Goal: Task Accomplishment & Management: Complete application form

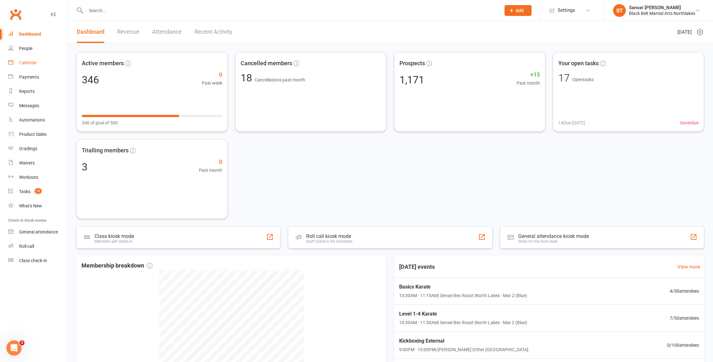
click at [27, 65] on div "Calendar" at bounding box center [28, 62] width 18 height 5
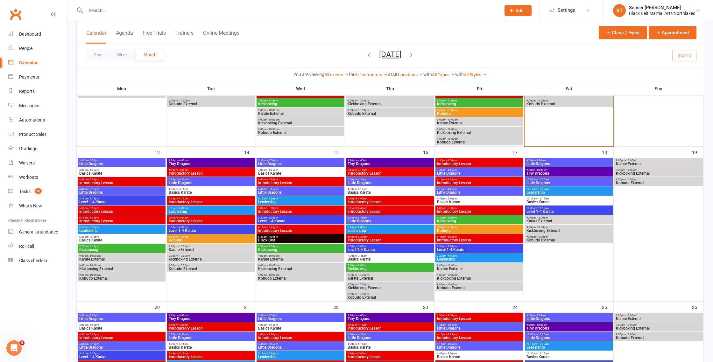
scroll to position [224, 0]
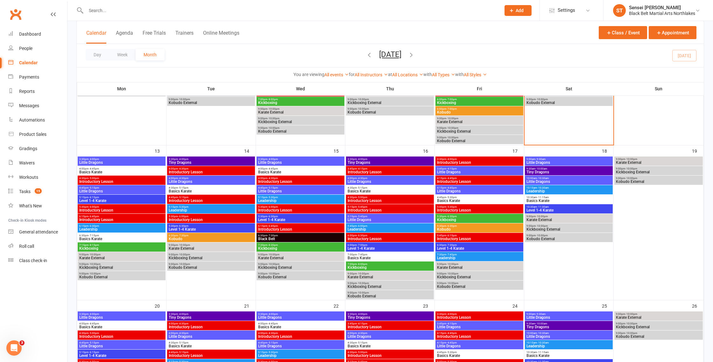
click at [295, 181] on span "Introductory Lesson" at bounding box center [300, 182] width 85 height 4
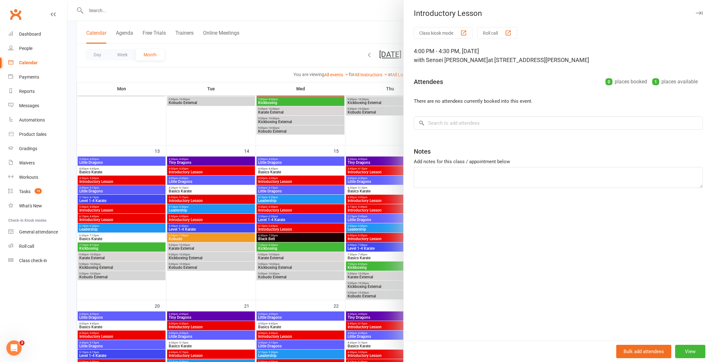
click at [300, 45] on div at bounding box center [389, 181] width 645 height 362
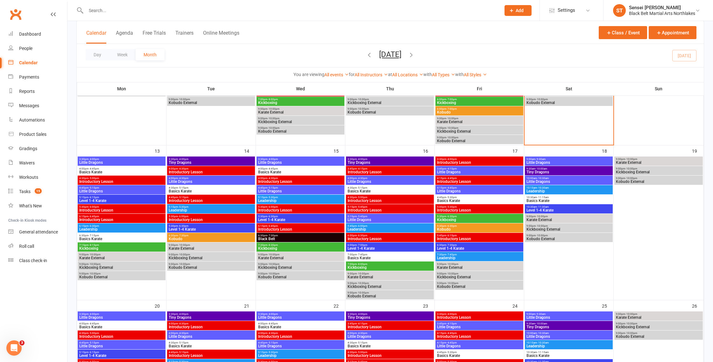
click at [515, 13] on button "Add" at bounding box center [517, 10] width 27 height 11
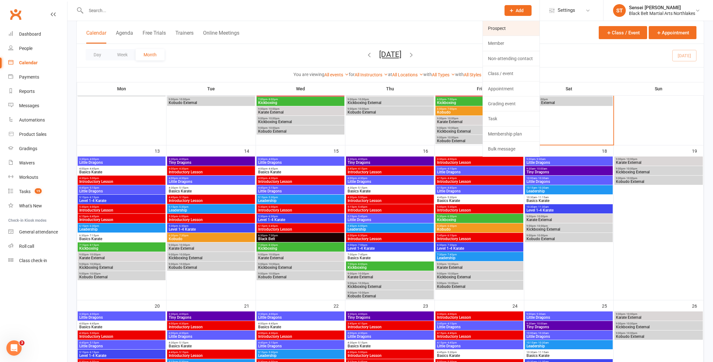
click at [504, 30] on link "Prospect" at bounding box center [511, 28] width 57 height 15
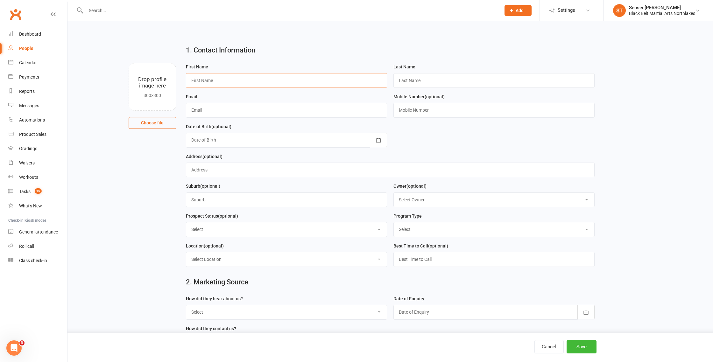
click at [236, 85] on input "text" at bounding box center [286, 80] width 201 height 15
type input "[PERSON_NAME]"
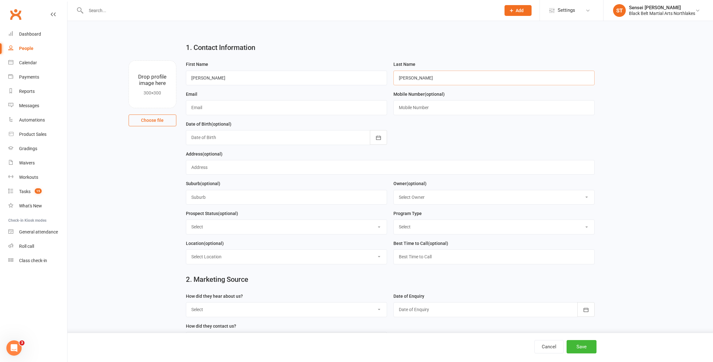
type input "[PERSON_NAME]"
click at [224, 113] on input "text" at bounding box center [286, 107] width 201 height 15
type input "[EMAIL_ADDRESS][DOMAIN_NAME]"
click at [431, 109] on input "text" at bounding box center [493, 107] width 201 height 15
type input "0405661570"
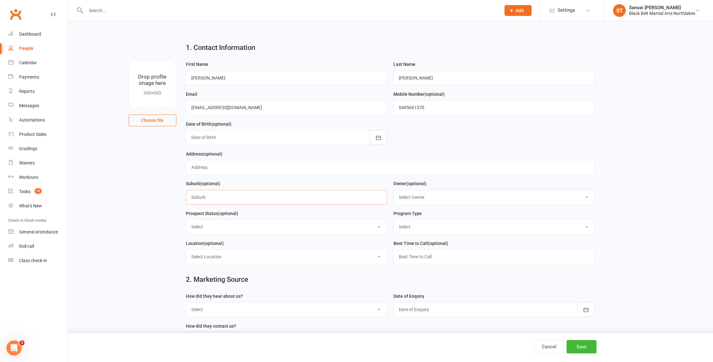
click at [227, 200] on input "text" at bounding box center [286, 197] width 201 height 15
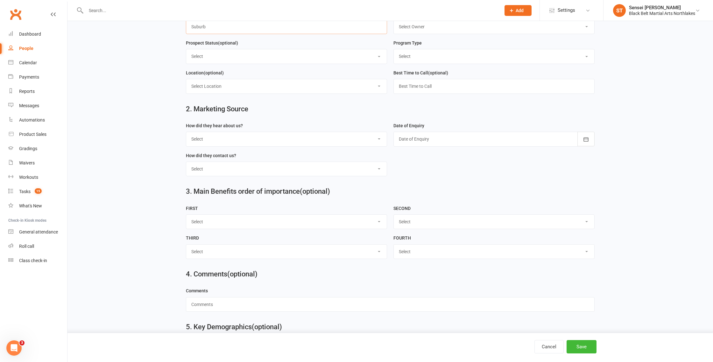
scroll to position [176, 0]
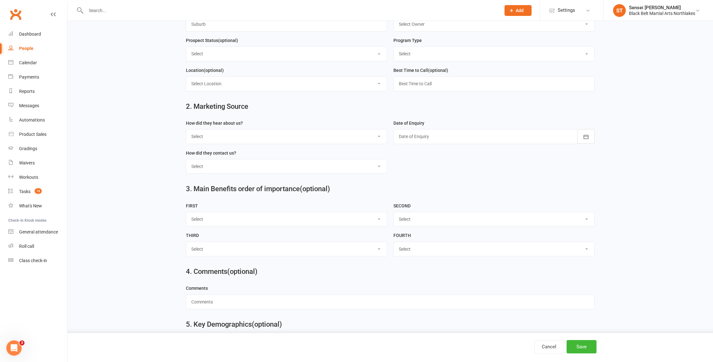
click at [245, 57] on select "Select Lead Contact Booked Intro Confirmed Taught Booked Trial Class FB SELF DE…" at bounding box center [286, 54] width 200 height 14
select select "Booked Intro"
click at [186, 48] on select "Select Lead Contact Booked Intro Confirmed Taught Booked Trial Class FB SELF DE…" at bounding box center [286, 54] width 200 height 14
click at [436, 55] on select "Select Tiny Dragon Lil Dragon Karate Kickboxing Kobudo" at bounding box center [494, 54] width 200 height 14
select select "Karate"
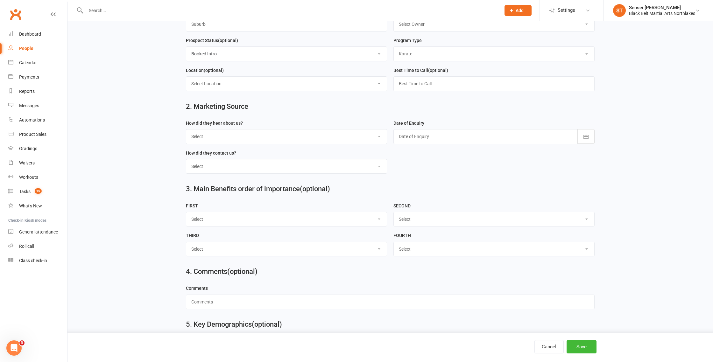
click at [394, 48] on select "Select Tiny Dragon Lil Dragon Karate Kickboxing Kobudo" at bounding box center [494, 54] width 200 height 14
click at [216, 141] on select "Select A1 - Direct Mail A2 - Print Media A3 - Flyer A5 - Radio A6 - Sign A7 - T…" at bounding box center [286, 137] width 200 height 14
select select "A6 - Sign"
click at [186, 131] on select "Select A1 - Direct Mail A2 - Print Media A3 - Flyer A5 - Radio A6 - Sign A7 - T…" at bounding box center [286, 137] width 200 height 14
click at [429, 138] on div at bounding box center [493, 136] width 201 height 15
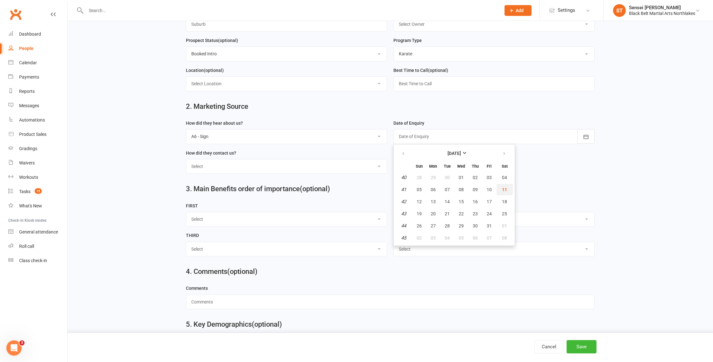
click at [506, 192] on span "11" at bounding box center [504, 189] width 5 height 5
type input "[DATE]"
click at [226, 170] on select "Select Phone Walk-in School Initiated Email Website Form Facebook" at bounding box center [286, 166] width 200 height 14
select select "Phone"
click at [186, 161] on select "Select Phone Walk-in School Initiated Email Website Form Facebook" at bounding box center [286, 166] width 200 height 14
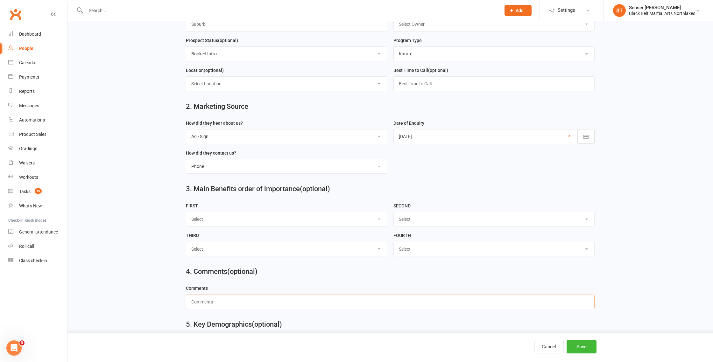
click at [217, 306] on input "text" at bounding box center [390, 302] width 409 height 15
click at [581, 348] on button "Save" at bounding box center [581, 346] width 30 height 13
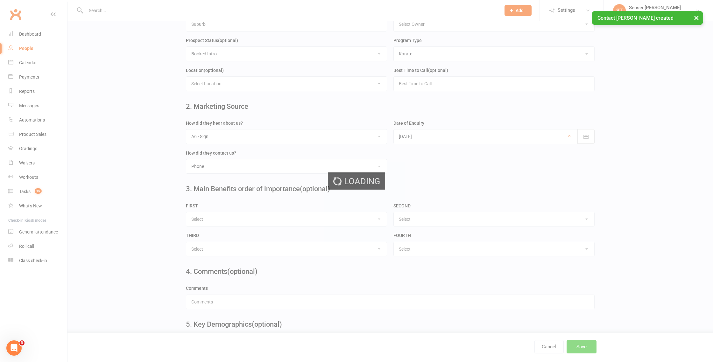
scroll to position [0, 0]
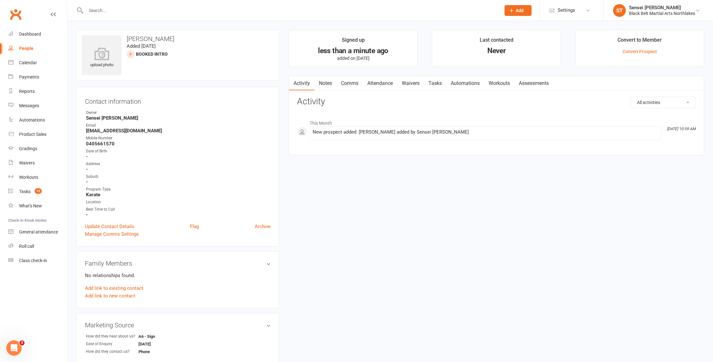
click at [327, 82] on link "Notes" at bounding box center [325, 83] width 22 height 15
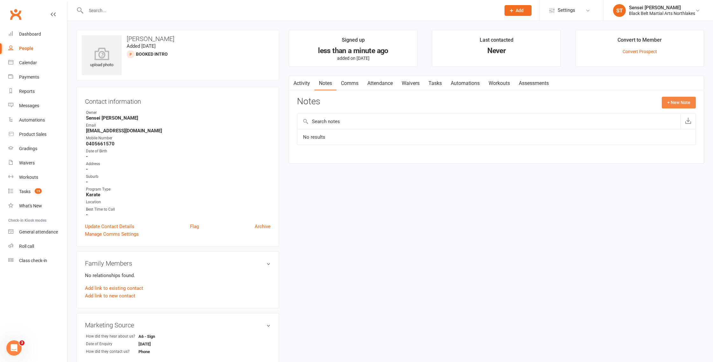
click at [682, 100] on button "+ New Note" at bounding box center [679, 102] width 34 height 11
click at [353, 131] on input "text" at bounding box center [496, 128] width 399 height 13
type input "new enquiry txt message received"
click at [327, 157] on textarea at bounding box center [496, 164] width 399 height 21
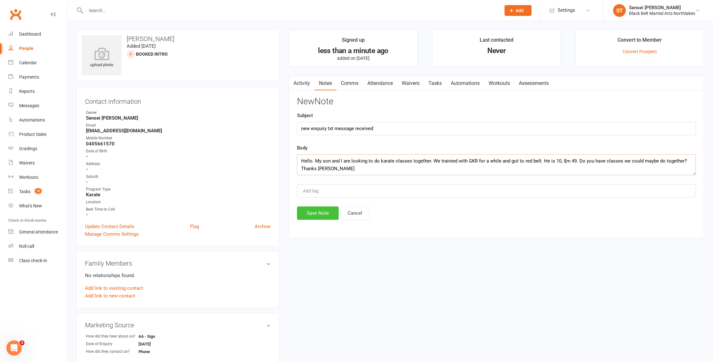
type textarea "Hello. My son and I are looking to do karate classes together. We trainied with…"
click at [318, 216] on button "Save Note" at bounding box center [318, 213] width 42 height 13
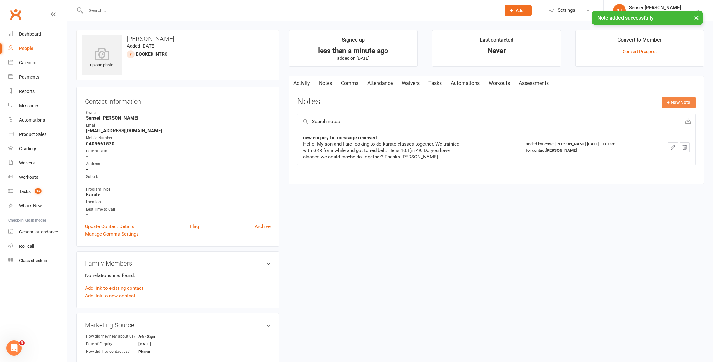
click at [685, 102] on button "+ New Note" at bounding box center [679, 102] width 34 height 11
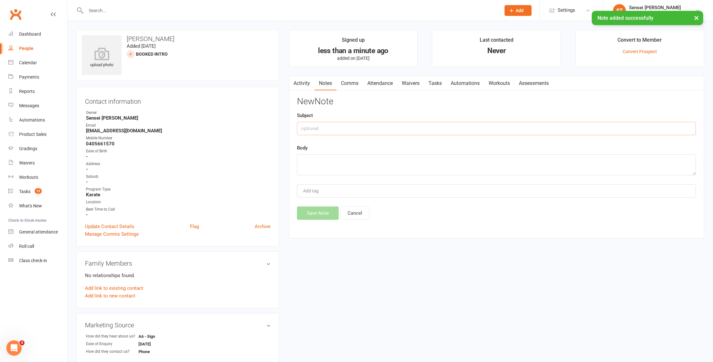
click at [356, 128] on input "text" at bounding box center [496, 128] width 399 height 13
type input "initial phone call"
click at [308, 166] on textarea at bounding box center [496, 164] width 399 height 21
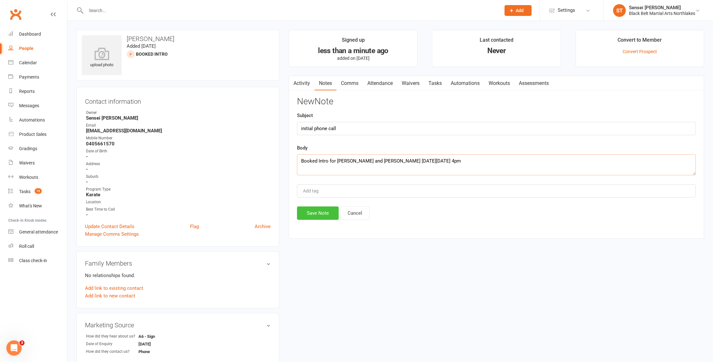
type textarea "Booked Intro for [PERSON_NAME] and [PERSON_NAME] [DATE][DATE] 4pm"
click at [317, 212] on button "Save Note" at bounding box center [318, 213] width 42 height 13
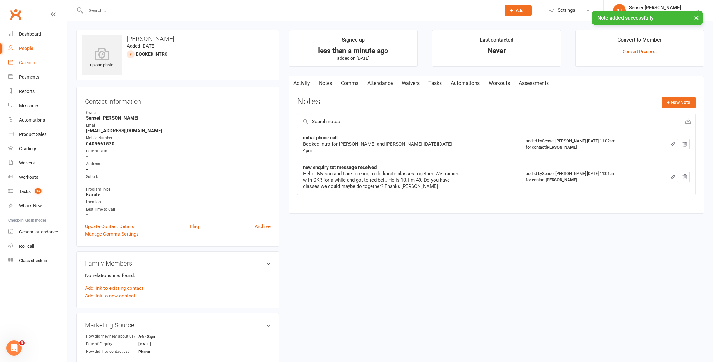
click at [25, 64] on div "Calendar" at bounding box center [28, 62] width 18 height 5
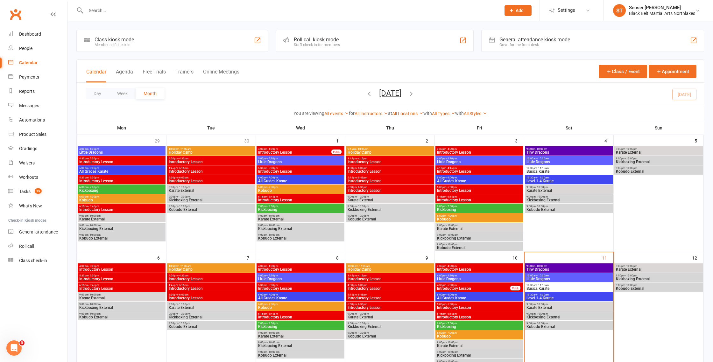
drag, startPoint x: 122, startPoint y: 9, endPoint x: 180, endPoint y: 9, distance: 58.2
click at [123, 9] on input "text" at bounding box center [290, 10] width 412 height 9
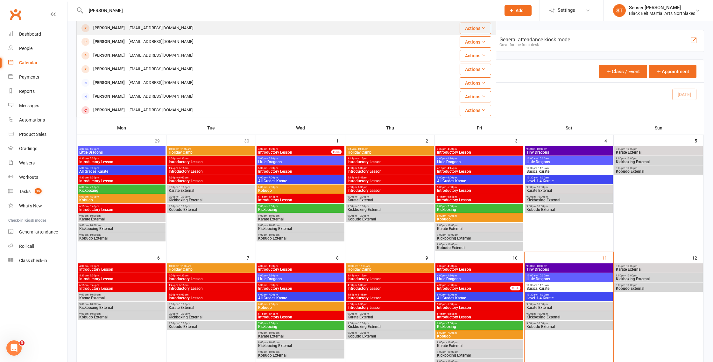
type input "[PERSON_NAME]"
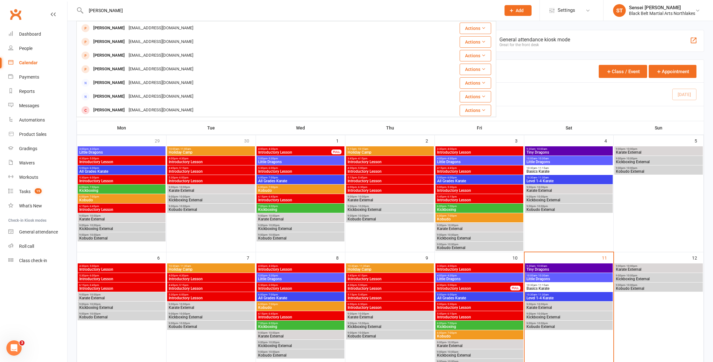
click at [96, 27] on div "[PERSON_NAME]" at bounding box center [108, 28] width 35 height 9
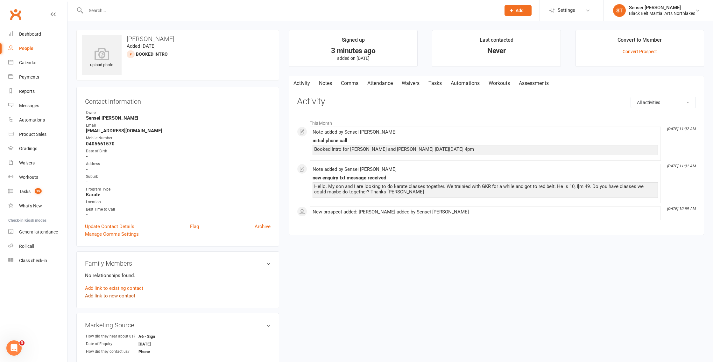
click at [111, 296] on link "Add link to new contact" at bounding box center [110, 296] width 50 height 8
click at [119, 289] on span "Member" at bounding box center [113, 289] width 18 height 6
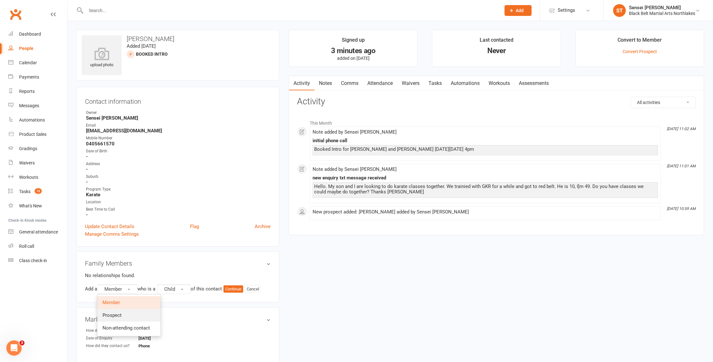
click at [119, 314] on span "Prospect" at bounding box center [111, 315] width 19 height 6
click at [242, 287] on button "Continue" at bounding box center [235, 289] width 20 height 8
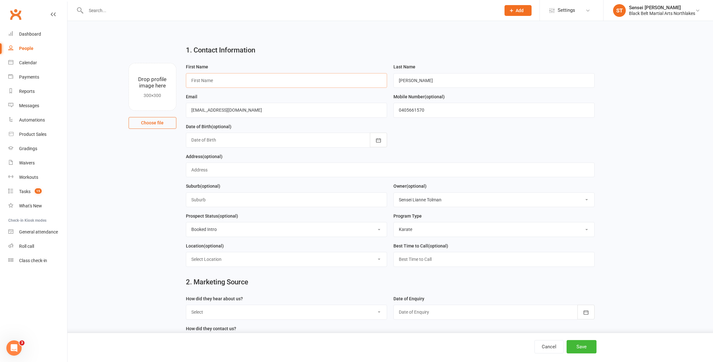
click at [231, 76] on input "text" at bounding box center [286, 80] width 201 height 15
type input "[PERSON_NAME]"
click at [236, 230] on select "Select Lead Contact Booked Intro Confirmed Taught Booked Trial Class FB SELF DE…" at bounding box center [286, 229] width 200 height 14
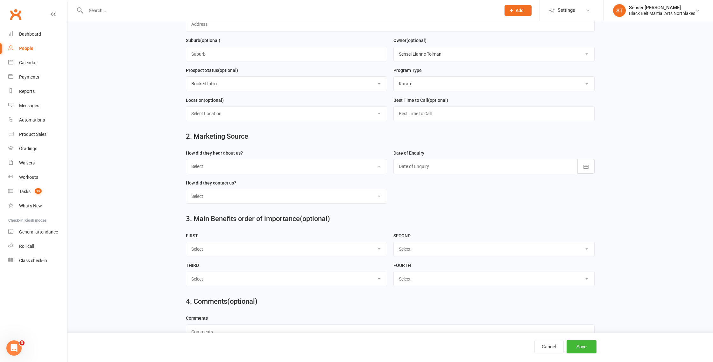
scroll to position [146, 0]
click at [240, 171] on select "Select A1 - Direct Mail A2 - Print Media A3 - Flyer A5 - Radio A6 - Sign A7 - T…" at bounding box center [286, 166] width 200 height 14
select select "A6 - Sign"
click at [186, 160] on select "Select A1 - Direct Mail A2 - Print Media A3 - Flyer A5 - Radio A6 - Sign A7 - T…" at bounding box center [286, 166] width 200 height 14
click at [419, 164] on div at bounding box center [493, 165] width 201 height 15
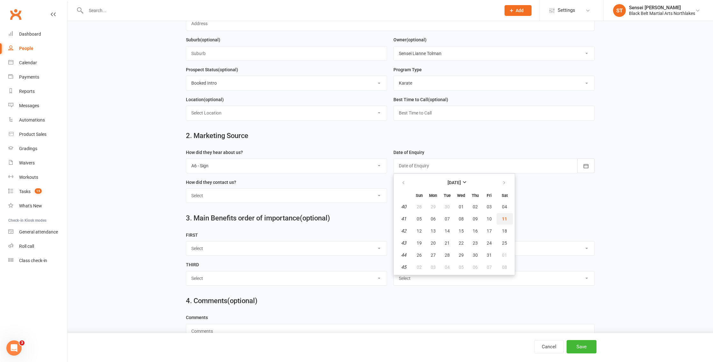
drag, startPoint x: 504, startPoint y: 220, endPoint x: 421, endPoint y: 206, distance: 84.0
click at [503, 220] on span "11" at bounding box center [504, 218] width 5 height 5
type input "[DATE]"
click at [261, 197] on select "Select Phone Walk-in School Initiated Email Website Form Facebook" at bounding box center [286, 196] width 200 height 14
select select "Phone"
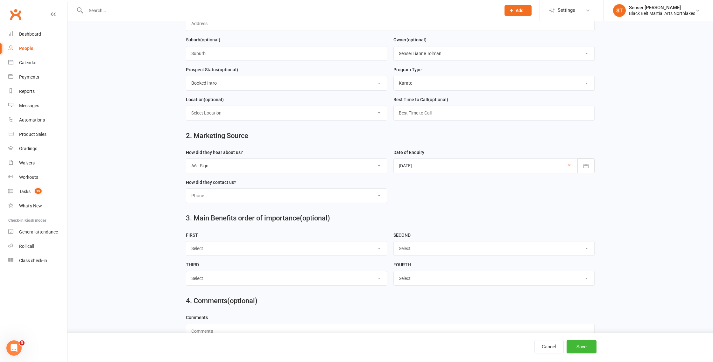
click at [186, 190] on select "Select Phone Walk-in School Initiated Email Website Form Facebook" at bounding box center [286, 196] width 200 height 14
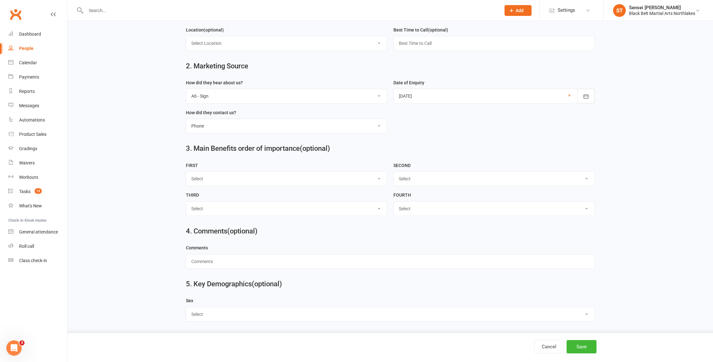
scroll to position [218, 0]
click at [255, 321] on select "Select [DEMOGRAPHIC_DATA] [DEMOGRAPHIC_DATA] Other" at bounding box center [390, 314] width 408 height 14
select select "[DEMOGRAPHIC_DATA]"
click at [186, 307] on select "Select [DEMOGRAPHIC_DATA] [DEMOGRAPHIC_DATA] Other" at bounding box center [390, 314] width 408 height 14
click at [590, 347] on button "Save" at bounding box center [581, 346] width 30 height 13
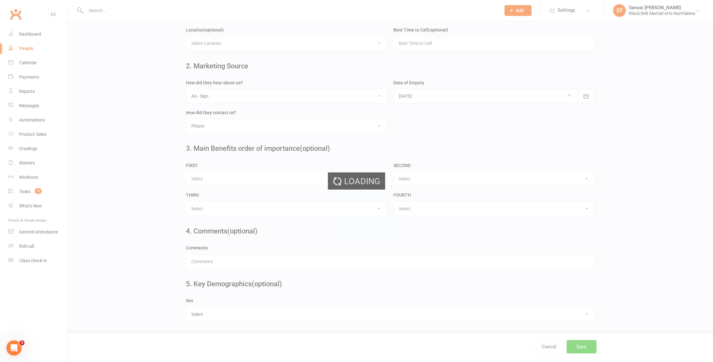
scroll to position [0, 0]
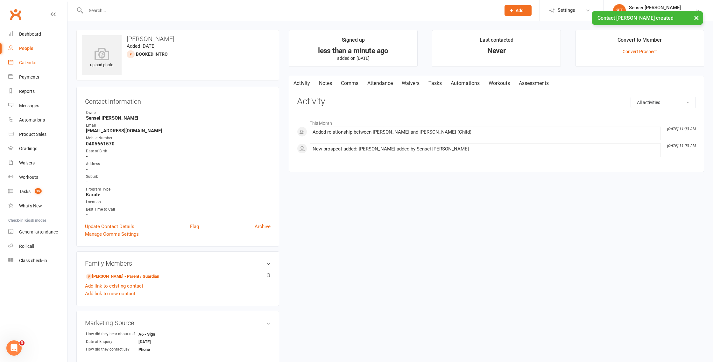
click at [29, 64] on div "Calendar" at bounding box center [28, 62] width 18 height 5
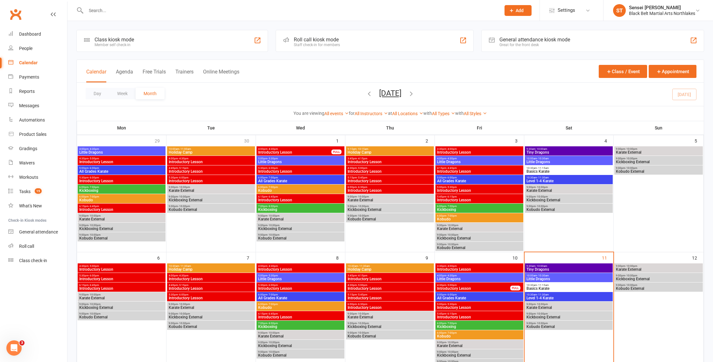
click at [306, 269] on span "Introductory Lesson" at bounding box center [300, 270] width 85 height 4
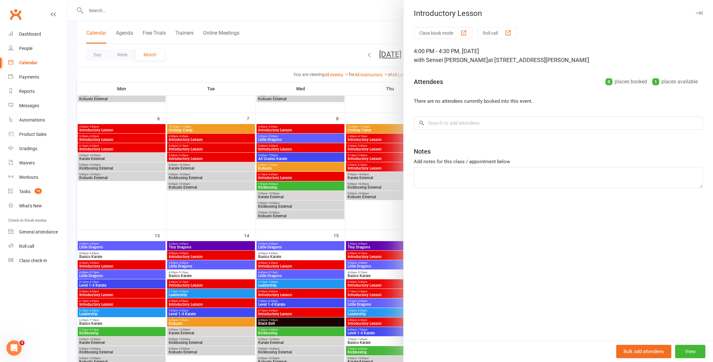
scroll to position [151, 0]
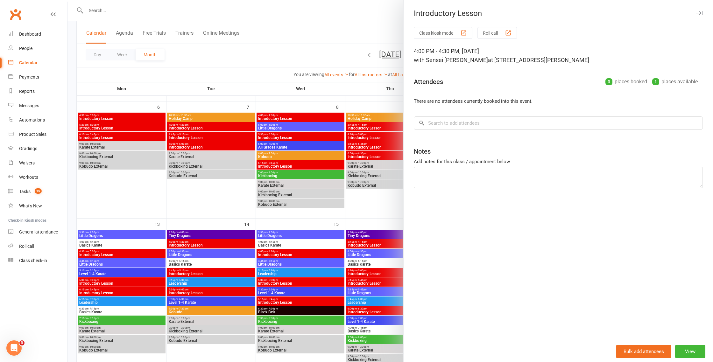
click at [305, 254] on div at bounding box center [389, 181] width 645 height 362
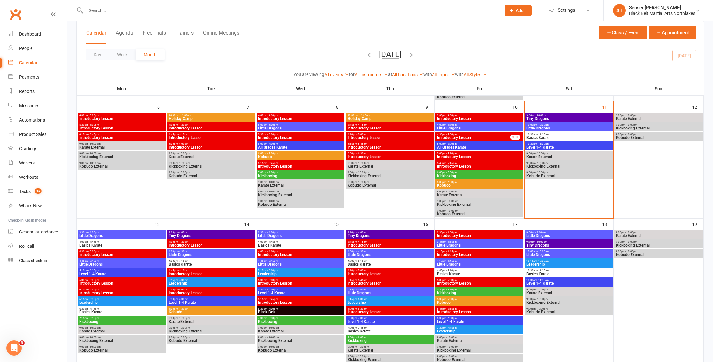
scroll to position [151, 0]
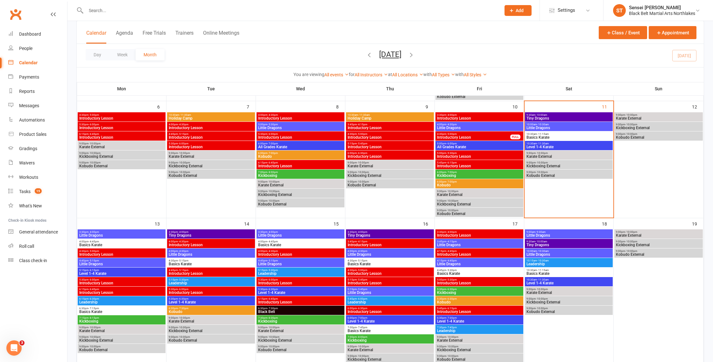
click at [305, 254] on span "Introductory Lesson" at bounding box center [300, 255] width 85 height 4
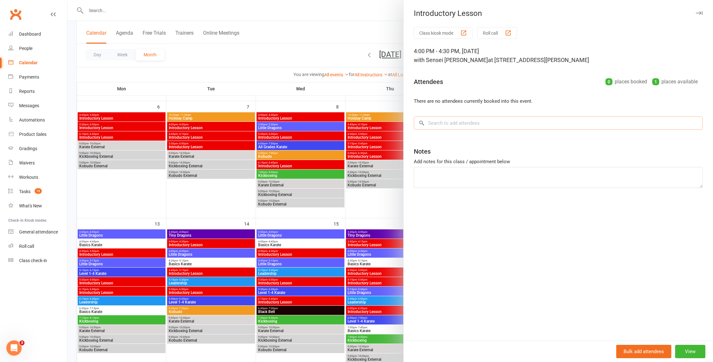
click at [439, 123] on input "search" at bounding box center [558, 122] width 289 height 13
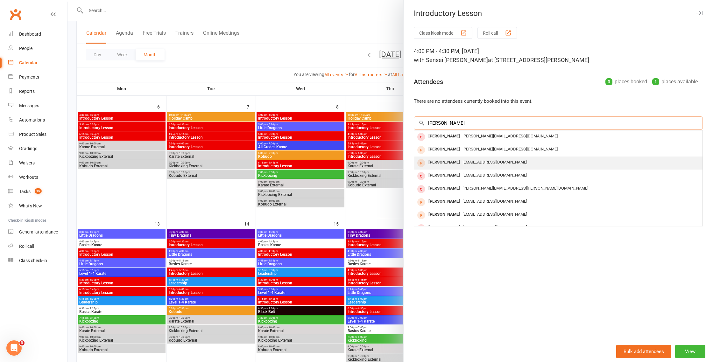
type input "[PERSON_NAME]"
click at [471, 163] on span "[EMAIL_ADDRESS][DOMAIN_NAME]" at bounding box center [494, 162] width 65 height 5
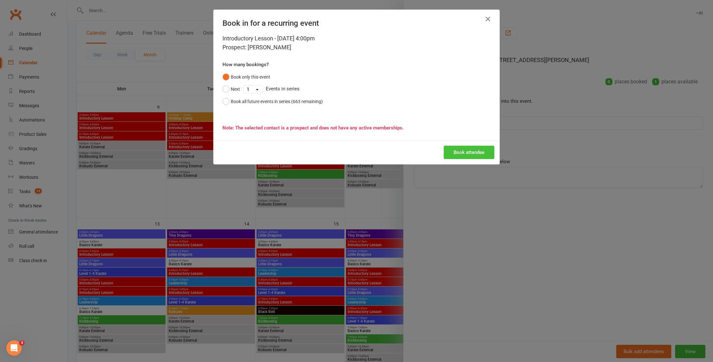
click at [471, 155] on button "Book attendee" at bounding box center [469, 152] width 51 height 13
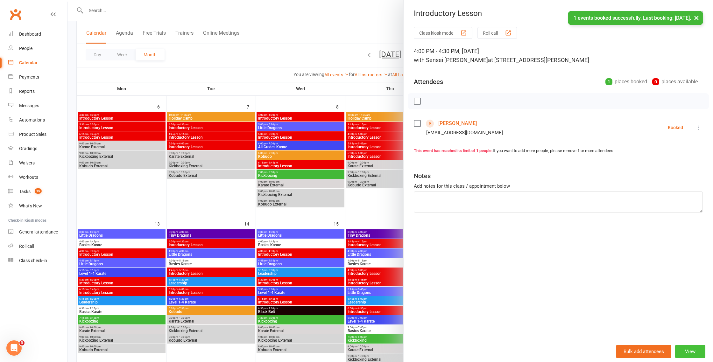
click at [693, 355] on button "View" at bounding box center [690, 351] width 30 height 13
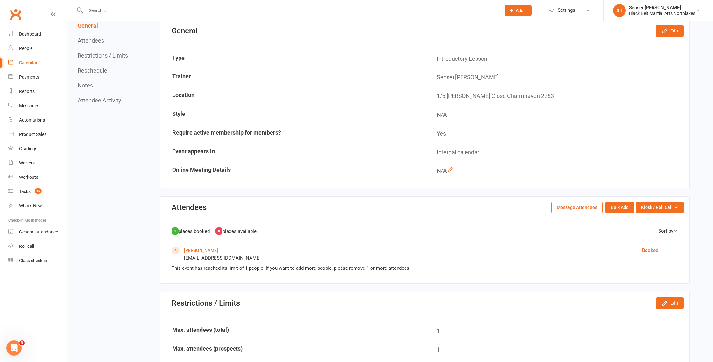
scroll to position [80, 0]
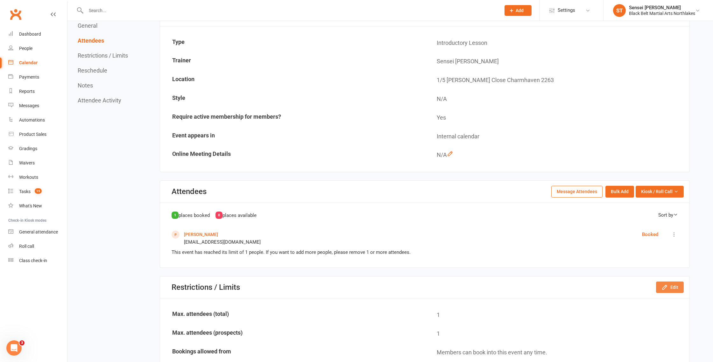
click at [673, 289] on button "Edit" at bounding box center [670, 287] width 28 height 11
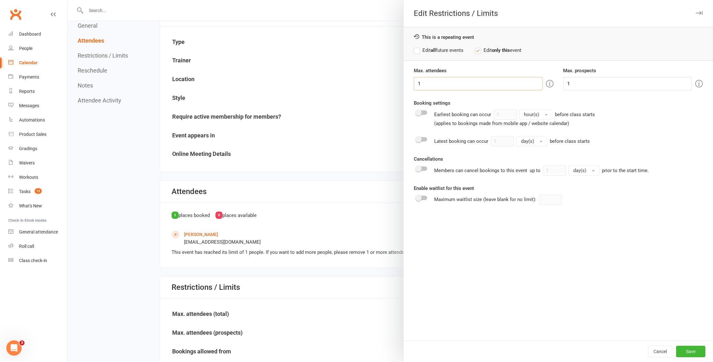
click at [431, 83] on input "1" at bounding box center [478, 83] width 129 height 13
type input "2"
click at [576, 83] on input "1" at bounding box center [627, 83] width 129 height 13
type input "2"
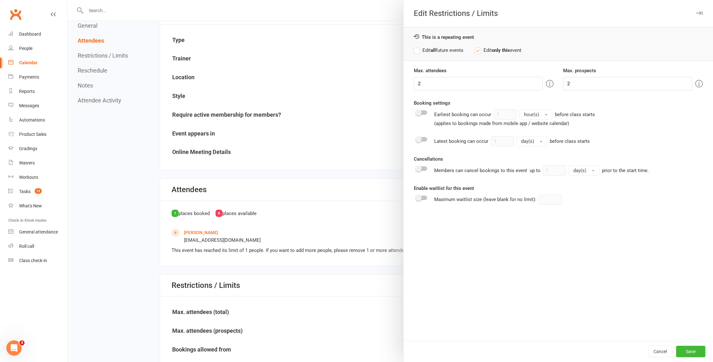
click at [544, 253] on div "Max. attendees 2 Max. prospects 2 Booking settings Earliest booking can occur 1…" at bounding box center [557, 204] width 309 height 274
click at [687, 354] on button "Save" at bounding box center [690, 351] width 29 height 11
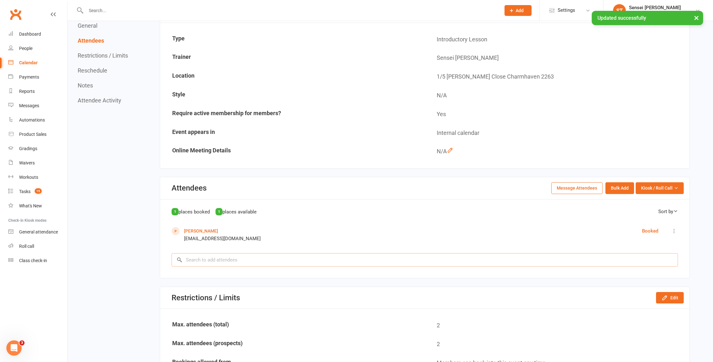
click at [215, 265] on input "search" at bounding box center [425, 259] width 506 height 13
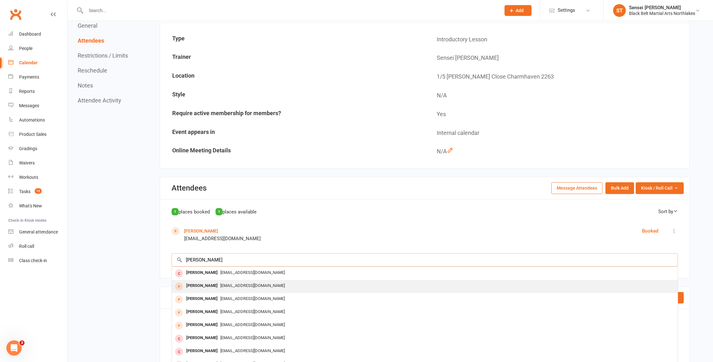
type input "[PERSON_NAME]"
click at [207, 285] on div "[PERSON_NAME]" at bounding box center [202, 285] width 37 height 9
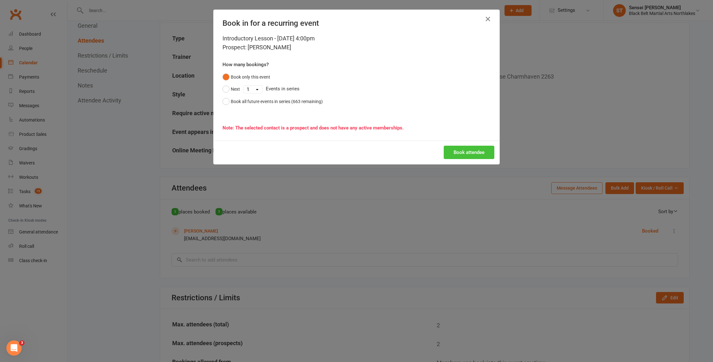
drag, startPoint x: 458, startPoint y: 154, endPoint x: 445, endPoint y: 156, distance: 12.8
click at [457, 154] on button "Book attendee" at bounding box center [469, 152] width 51 height 13
